Goal: Information Seeking & Learning: Learn about a topic

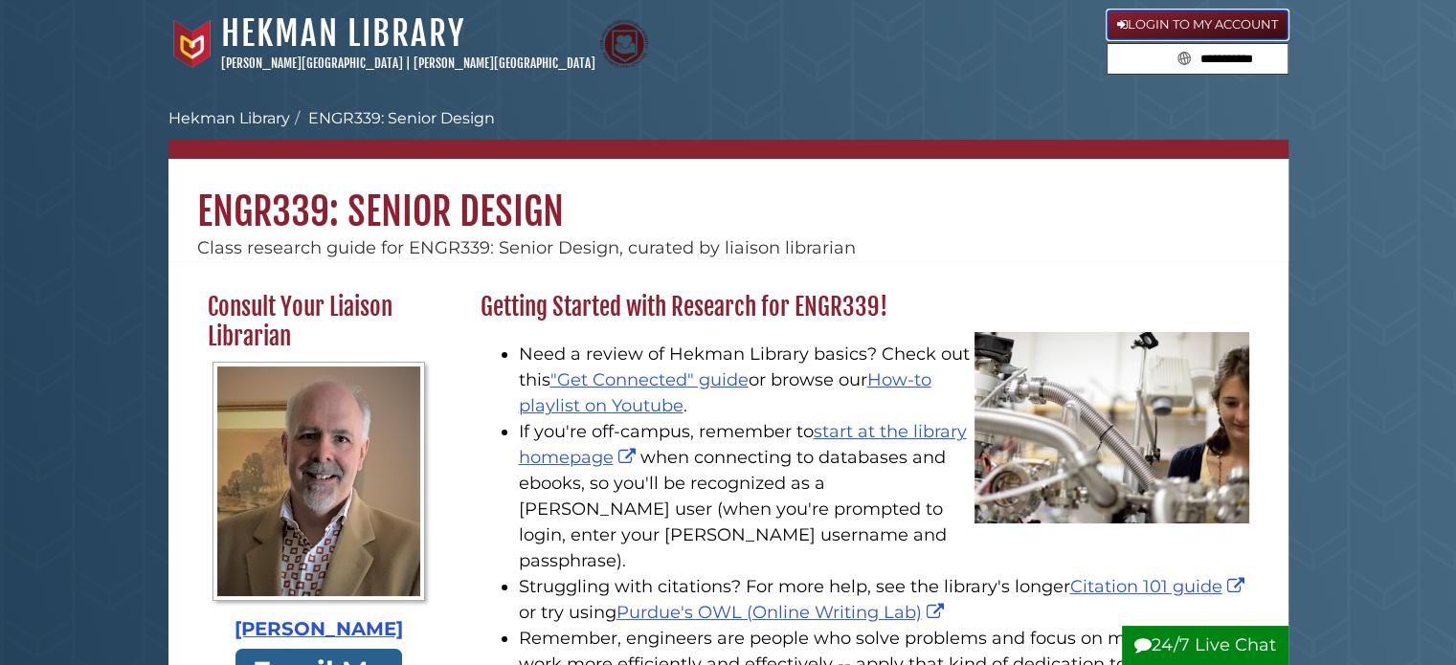
click at [1179, 14] on link "Login to My Account" at bounding box center [1198, 25] width 182 height 31
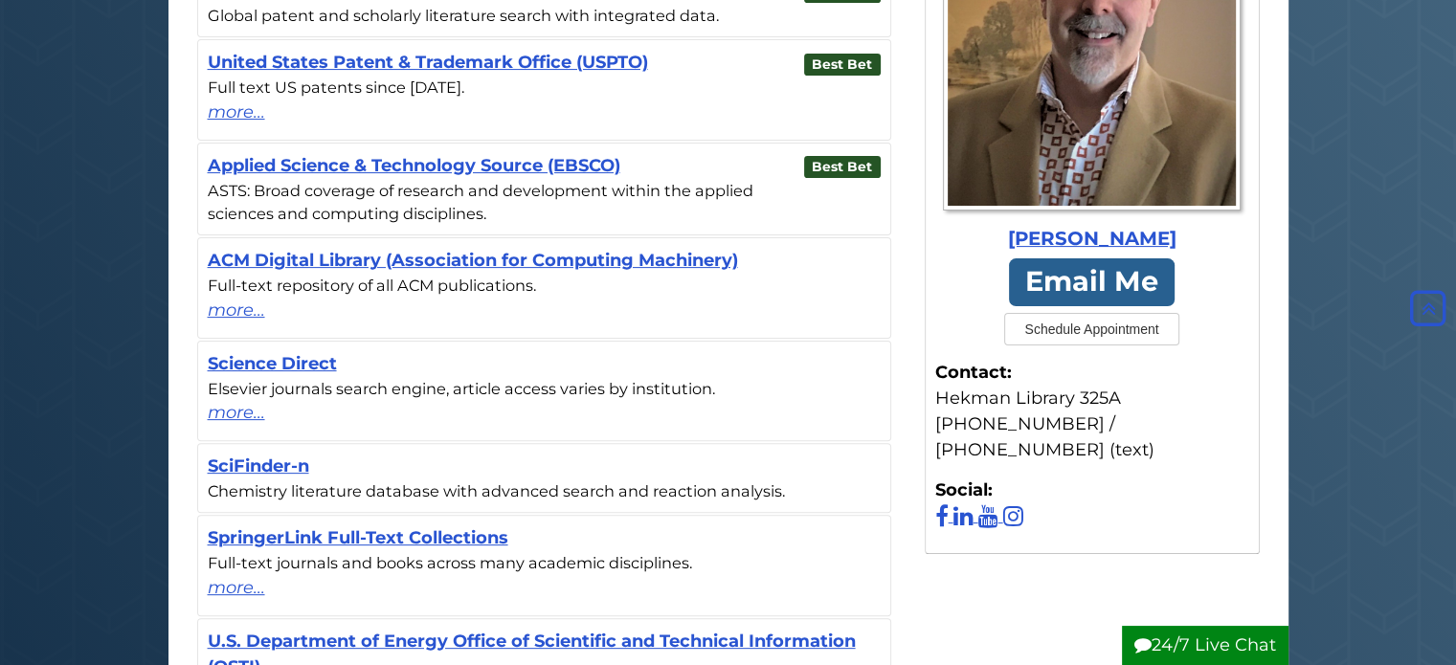
scroll to position [766, 0]
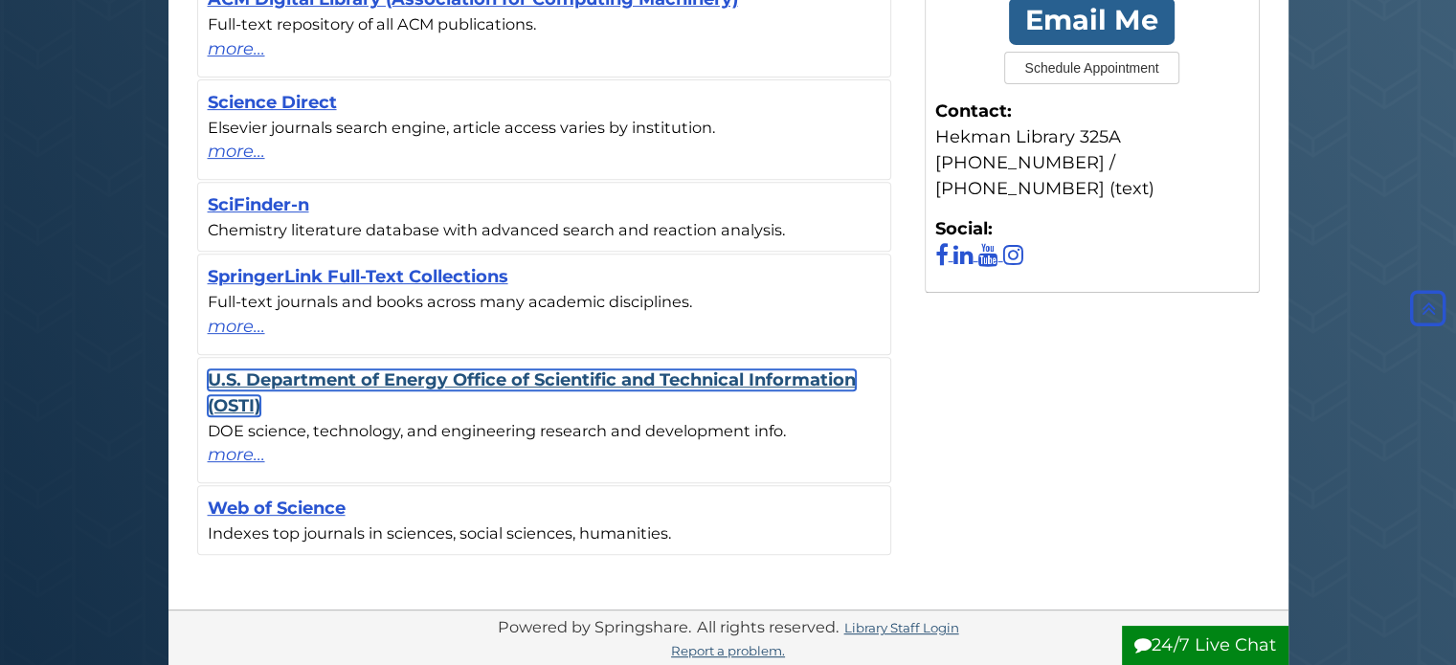
click at [484, 373] on link "U.S. Department of Energy Office of Scientific and Technical Information (OSTI)" at bounding box center [532, 392] width 648 height 47
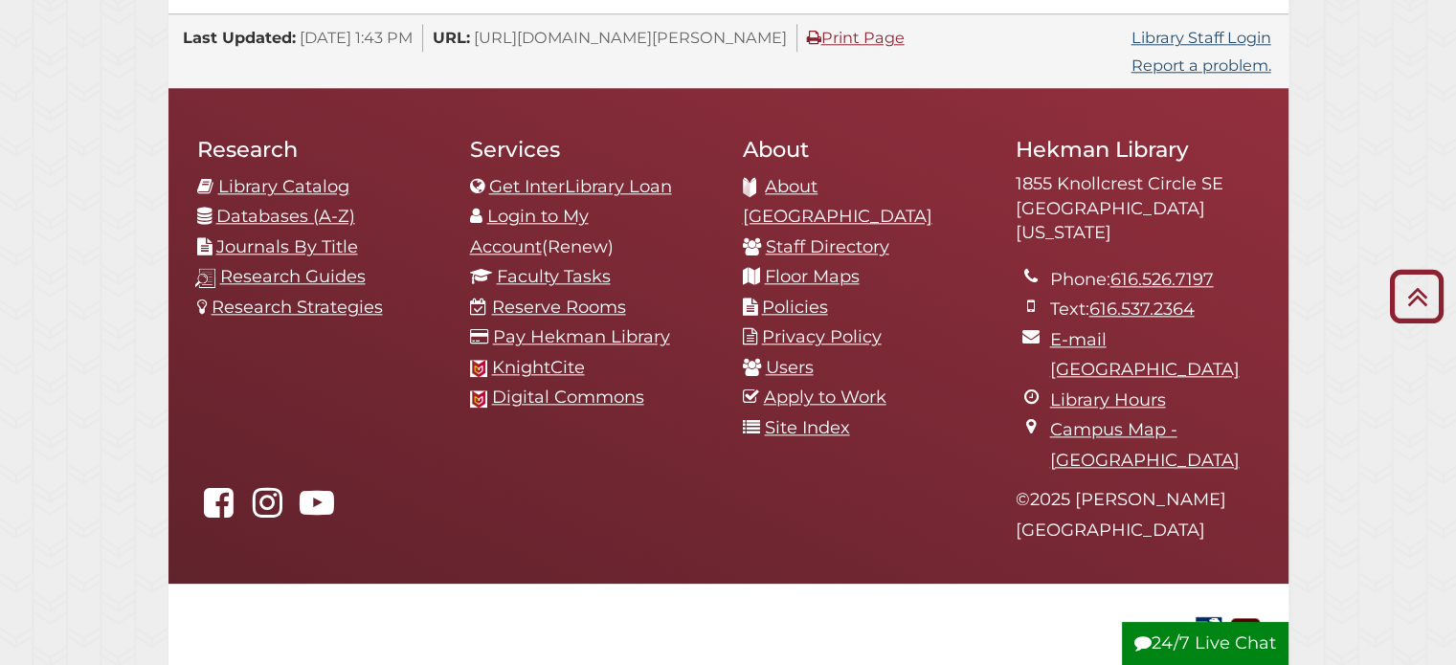
scroll to position [2122, 0]
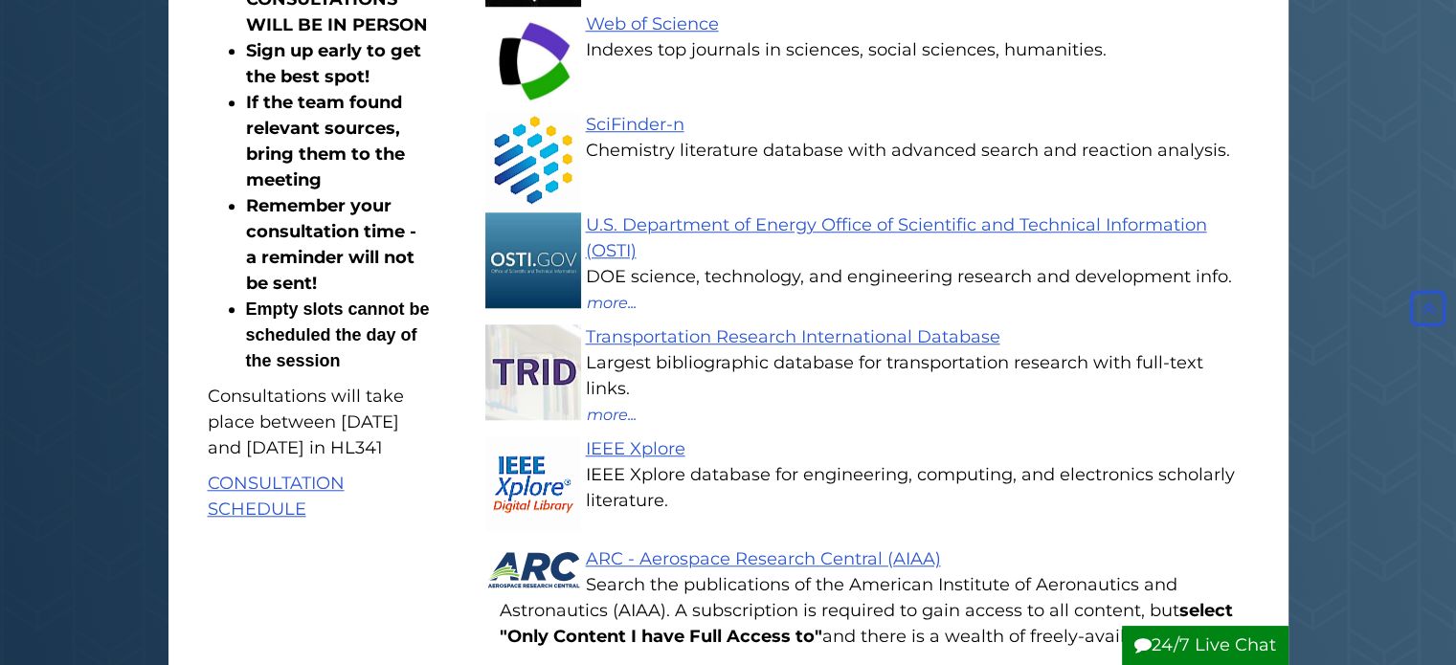
scroll to position [1627, 0]
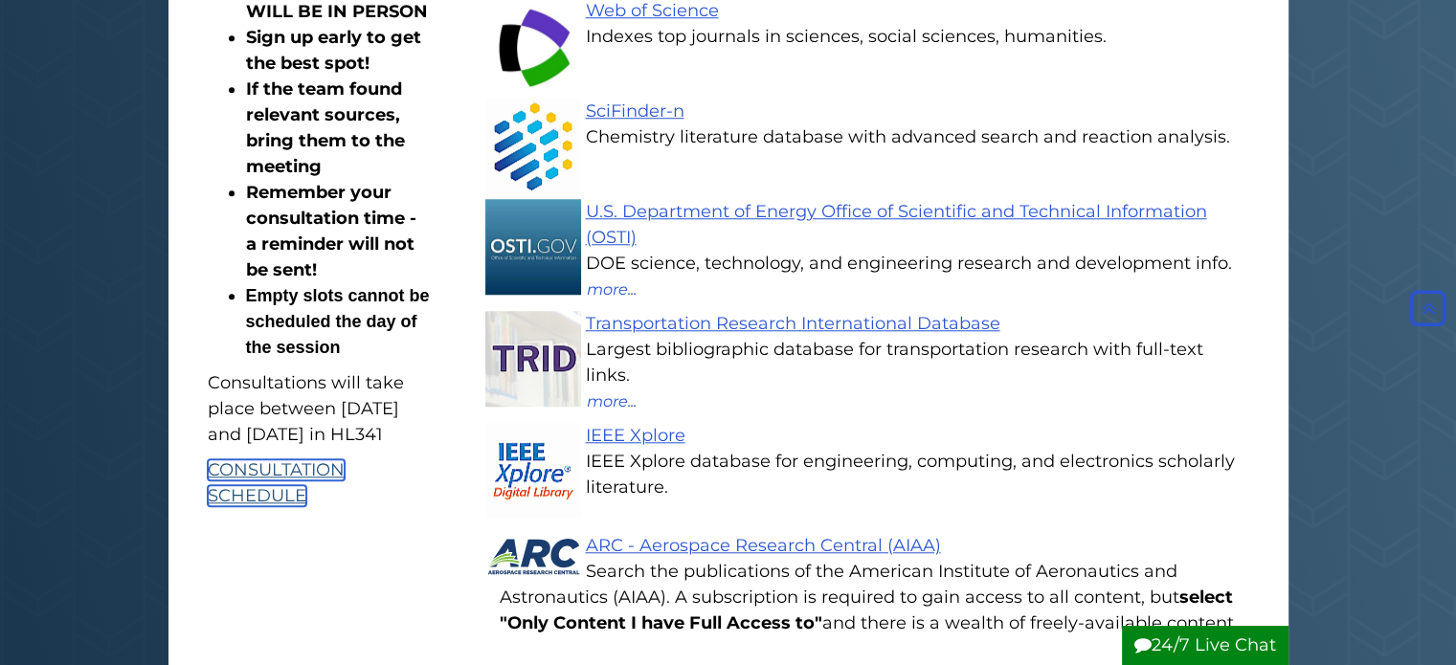
click at [294, 506] on link "CONSULTATION SCHEDULE" at bounding box center [276, 482] width 137 height 47
